Goal: Navigation & Orientation: Find specific page/section

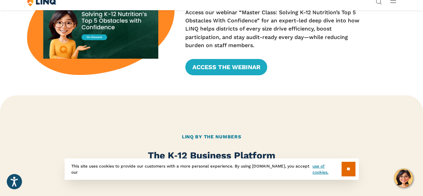
scroll to position [233, 0]
click at [21, 185] on button "Open accessiBe: accessibility options, statement and help" at bounding box center [14, 181] width 17 height 17
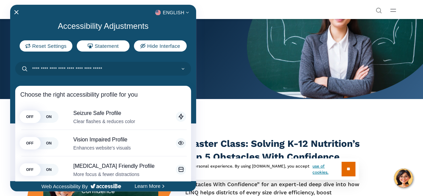
scroll to position [0, 0]
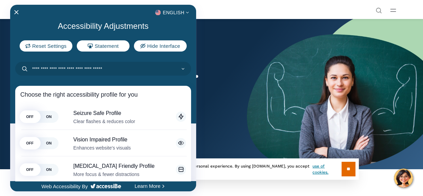
click at [227, 22] on div at bounding box center [211, 98] width 423 height 196
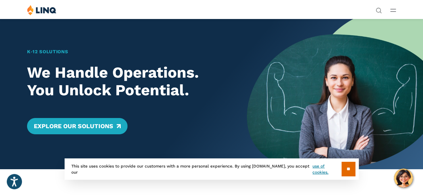
scroll to position [1, 0]
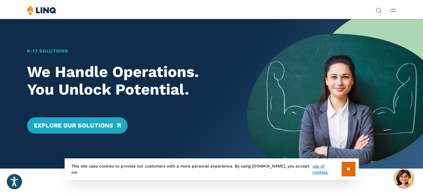
click at [316, 122] on link "Login" at bounding box center [327, 125] width 23 height 6
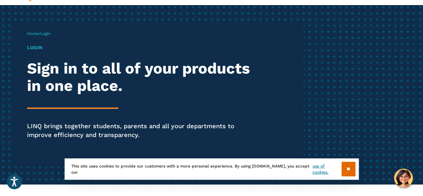
scroll to position [41, 0]
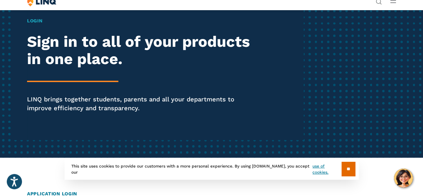
click at [44, 24] on h1 "Login" at bounding box center [143, 20] width 232 height 7
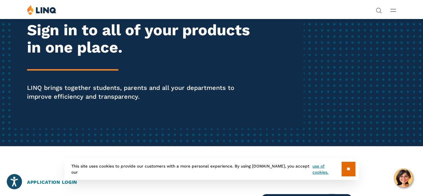
scroll to position [0, 0]
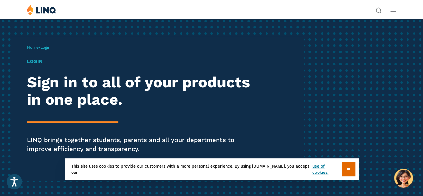
click at [41, 65] on h1 "Login" at bounding box center [143, 61] width 232 height 7
click at [47, 101] on div "Home / Login Login Sign in to all of your products in one place. LINQ brings to…" at bounding box center [165, 108] width 277 height 144
click at [353, 170] on input "**" at bounding box center [349, 168] width 14 height 15
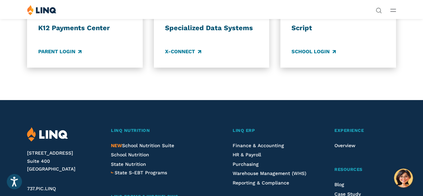
scroll to position [577, 0]
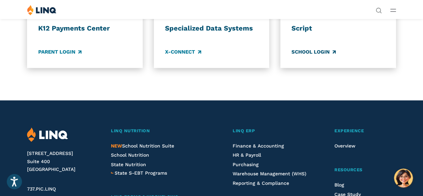
click at [311, 55] on link "School Login" at bounding box center [314, 51] width 44 height 7
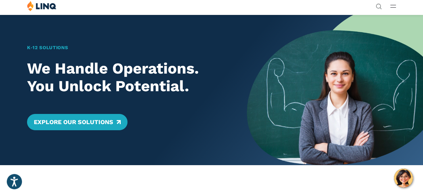
scroll to position [12, 0]
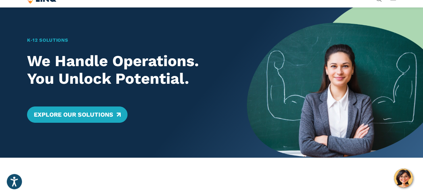
click at [303, 11] on link "Solutions" at bounding box center [353, 10] width 100 height 7
click at [321, 74] on span "School Nutrition" at bounding box center [337, 72] width 32 height 5
